Goal: Book appointment/travel/reservation

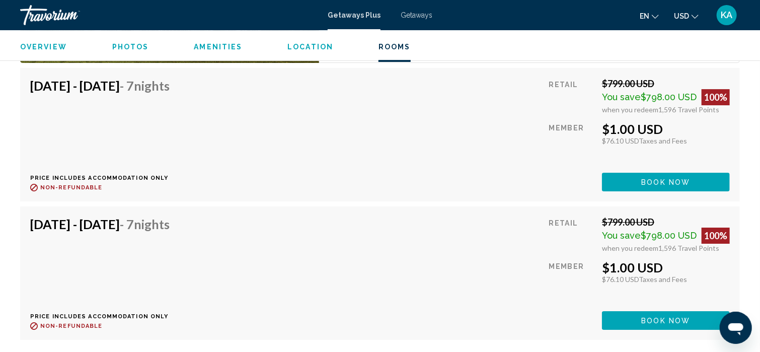
scroll to position [1651, 0]
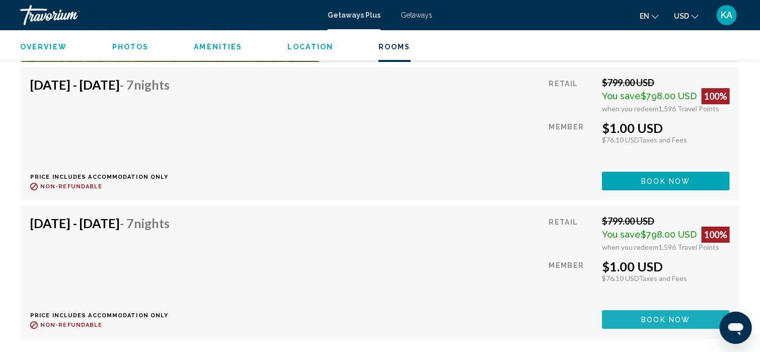
click at [644, 316] on span "Book now" at bounding box center [666, 320] width 49 height 8
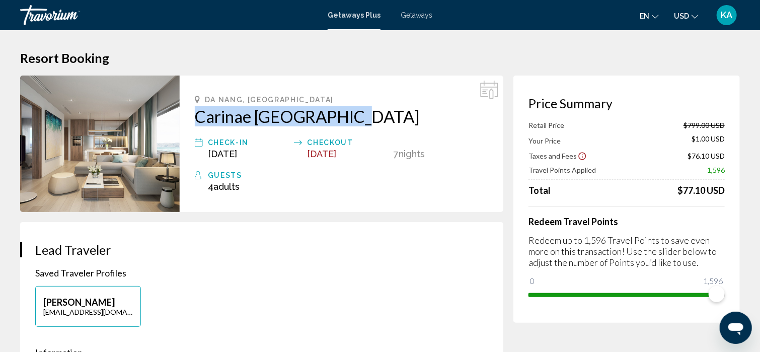
drag, startPoint x: 192, startPoint y: 115, endPoint x: 354, endPoint y: 122, distance: 162.2
click at [354, 122] on div "Da Nang, [GEOGRAPHIC_DATA] Carinae [GEOGRAPHIC_DATA] Check-In [DATE] Checkout […" at bounding box center [342, 143] width 324 height 136
copy h2 "Carinae [GEOGRAPHIC_DATA]"
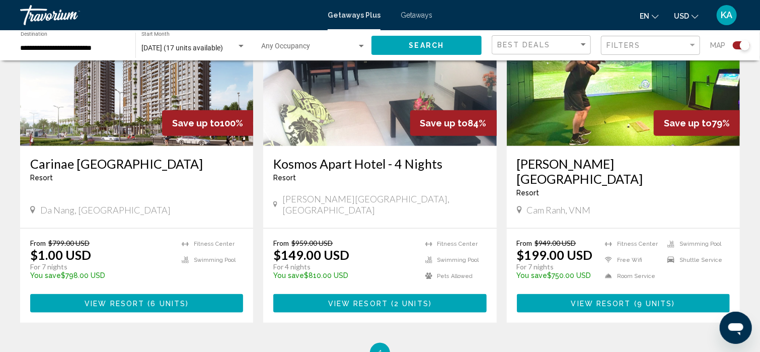
scroll to position [435, 0]
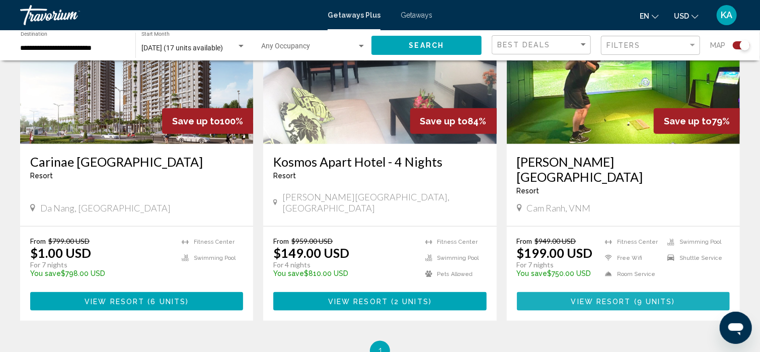
click at [587, 297] on span "View Resort" at bounding box center [601, 301] width 60 height 8
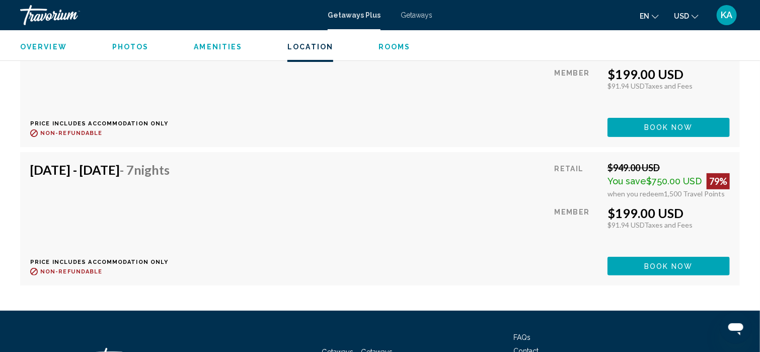
scroll to position [1941, 0]
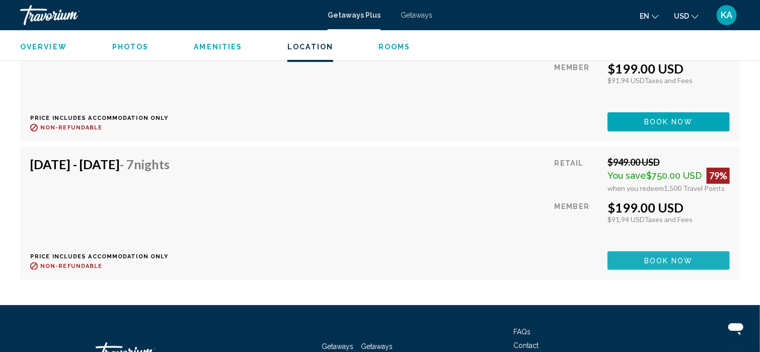
click at [665, 257] on span "Book now" at bounding box center [668, 261] width 49 height 8
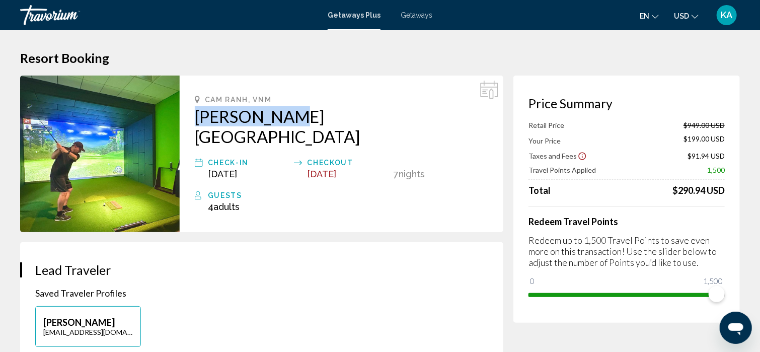
drag, startPoint x: 194, startPoint y: 120, endPoint x: 292, endPoint y: 112, distance: 98.4
click at [292, 112] on div "Cam Ranh, [GEOGRAPHIC_DATA][PERSON_NAME] Check-In [DATE] Checkout [DATE] 7 Nigh…" at bounding box center [342, 153] width 324 height 157
copy h2 "[PERSON_NAME][GEOGRAPHIC_DATA]"
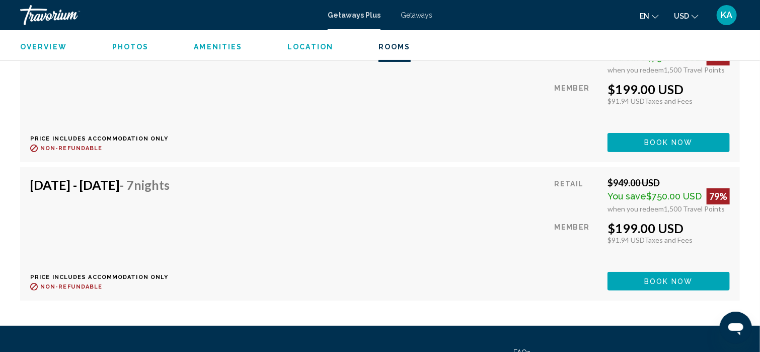
scroll to position [2009, 0]
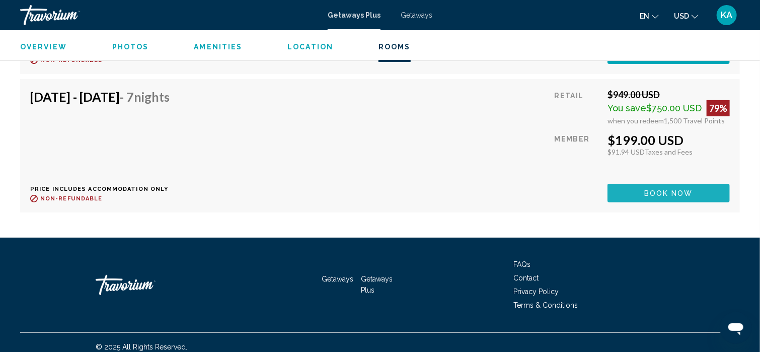
click at [649, 189] on span "Book now" at bounding box center [668, 193] width 49 height 8
